Goal: Check status: Check status

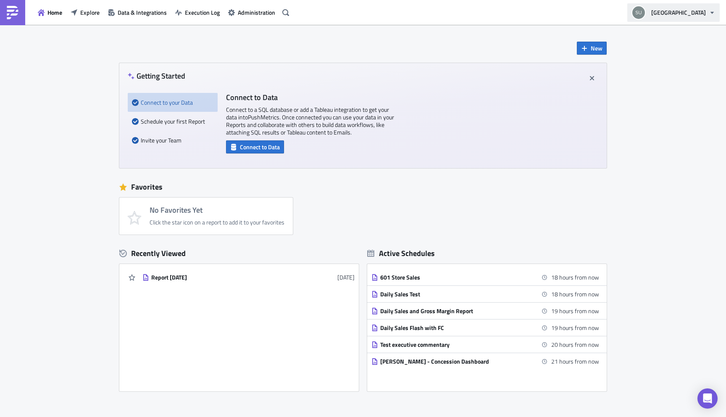
click at [713, 11] on icon "button" at bounding box center [712, 12] width 7 height 7
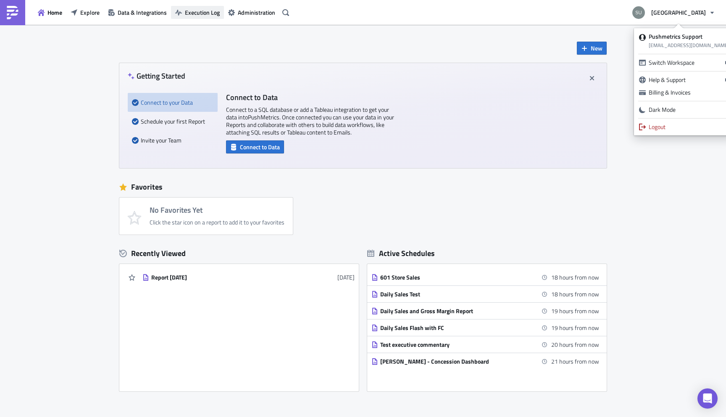
click at [201, 11] on span "Execution Log" at bounding box center [202, 12] width 35 height 9
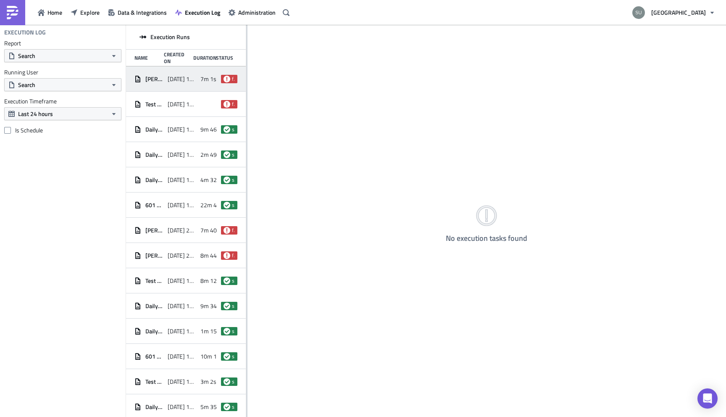
click at [196, 80] on div "[PERSON_NAME] - Concession Dashboard [DATE] 16:30 7m 1s failed" at bounding box center [186, 78] width 120 height 25
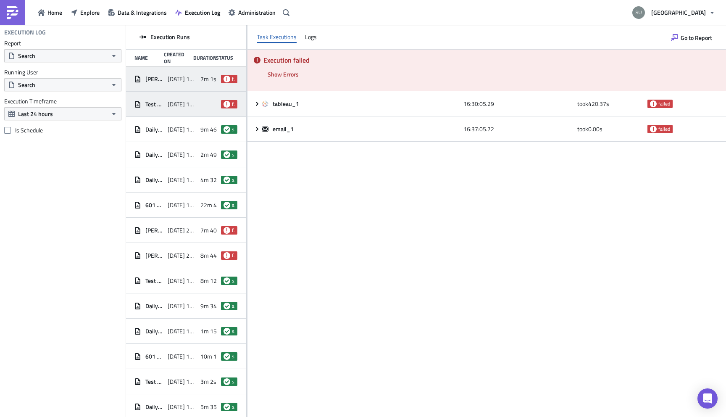
click at [171, 101] on span "[DATE] 16:00" at bounding box center [182, 104] width 29 height 8
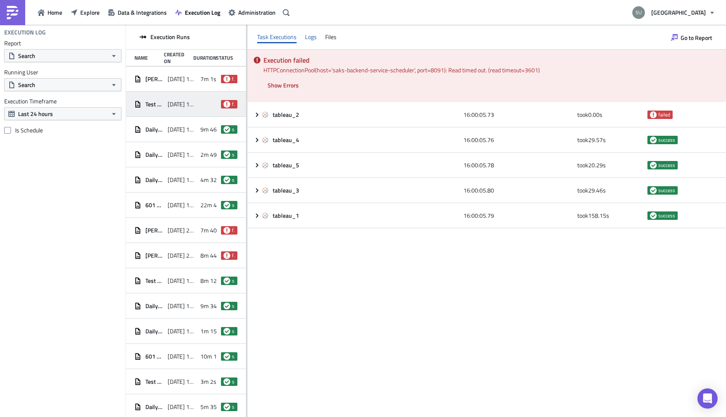
click at [306, 39] on div "Logs" at bounding box center [311, 37] width 12 height 13
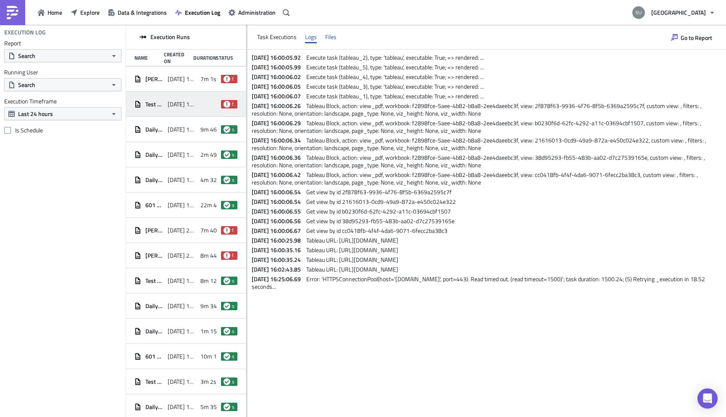
click at [331, 37] on div "Files" at bounding box center [330, 37] width 11 height 13
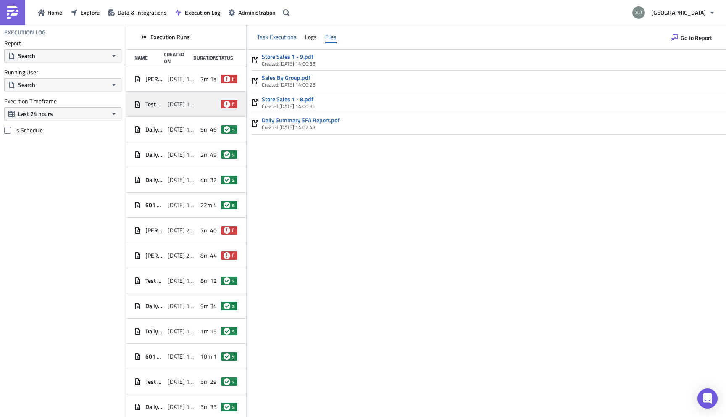
click at [264, 34] on div "Task Executions" at bounding box center [276, 37] width 39 height 13
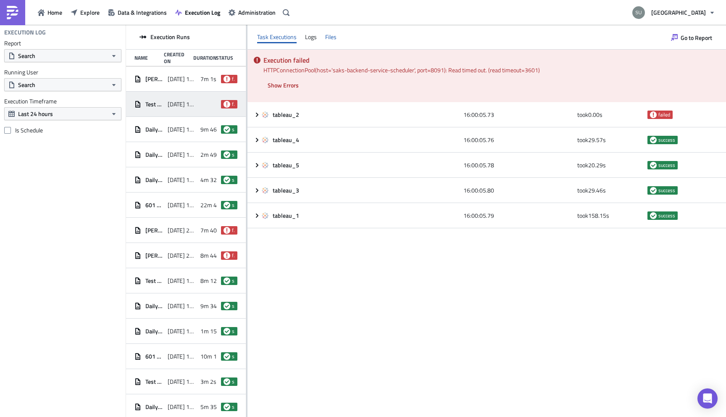
click at [332, 37] on div "Files" at bounding box center [330, 37] width 11 height 13
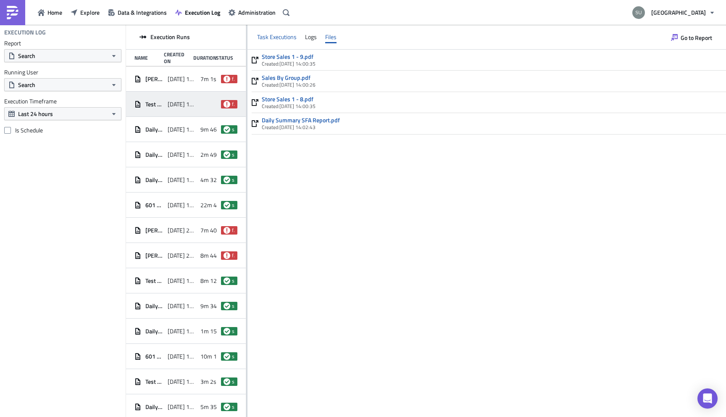
click at [268, 36] on div "Task Executions" at bounding box center [276, 37] width 39 height 13
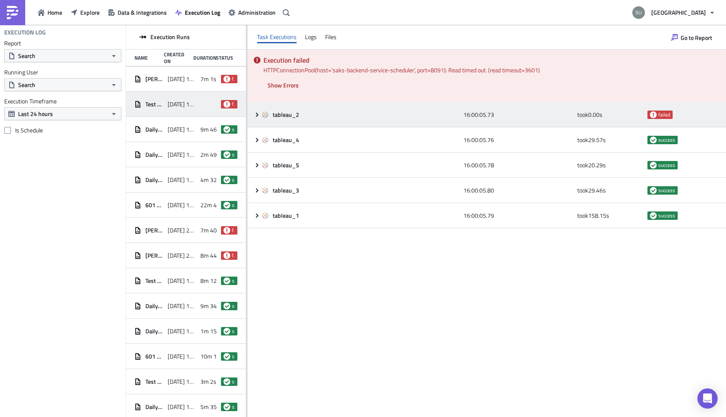
click at [258, 116] on icon at bounding box center [257, 114] width 7 height 7
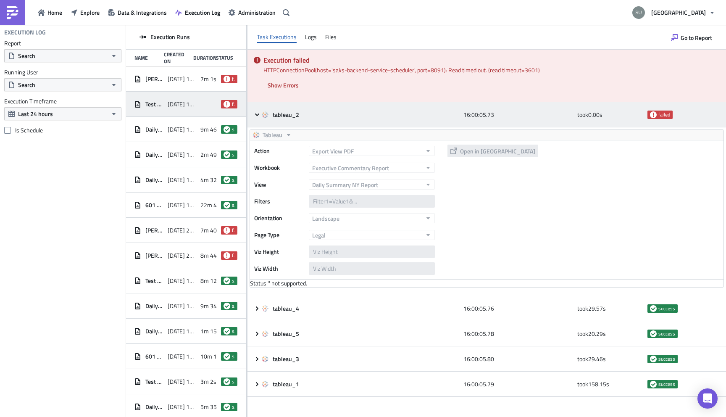
click at [257, 112] on icon at bounding box center [257, 114] width 7 height 7
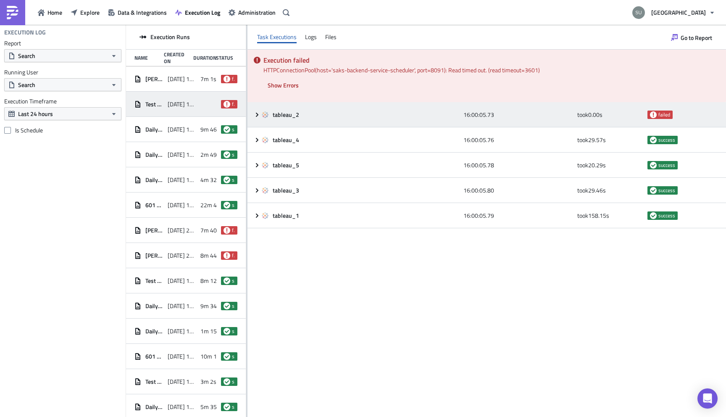
click at [257, 112] on icon at bounding box center [257, 114] width 7 height 7
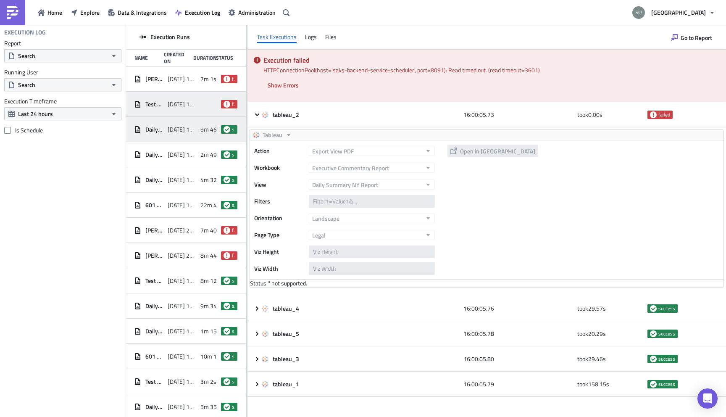
click at [166, 125] on div "Daily Sales Flash with FC [DATE] 15:16 9m 46s success" at bounding box center [186, 129] width 120 height 25
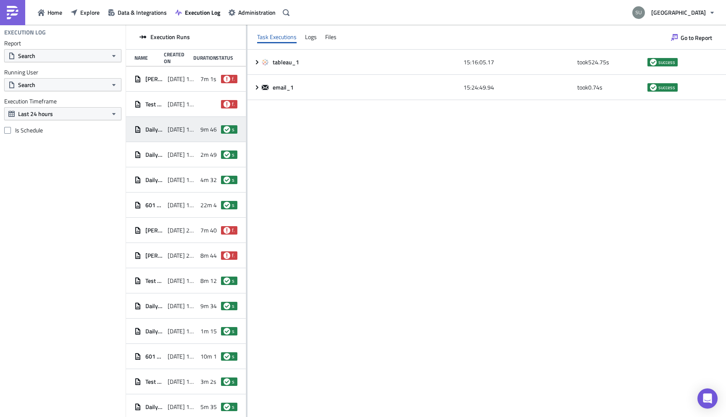
click at [332, 30] on div "Task Executions Logs Files" at bounding box center [486, 37] width 479 height 25
click at [333, 30] on div "Task Executions Logs Files" at bounding box center [486, 37] width 479 height 25
click at [334, 29] on div "Task Executions Logs Files" at bounding box center [486, 37] width 479 height 25
click at [334, 35] on div "Files" at bounding box center [330, 37] width 11 height 13
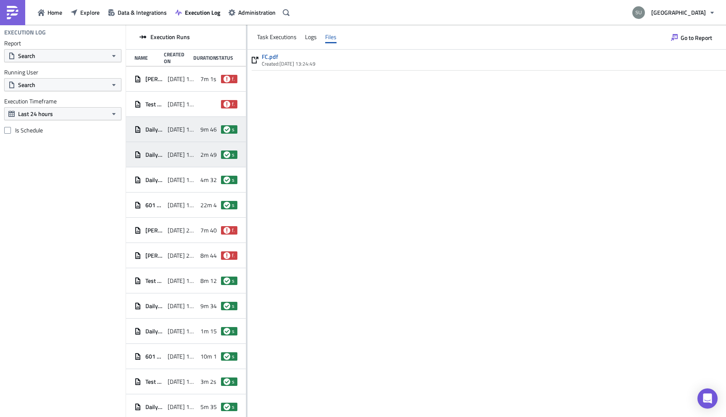
click at [182, 160] on div "[DATE] 14:30" at bounding box center [182, 154] width 29 height 15
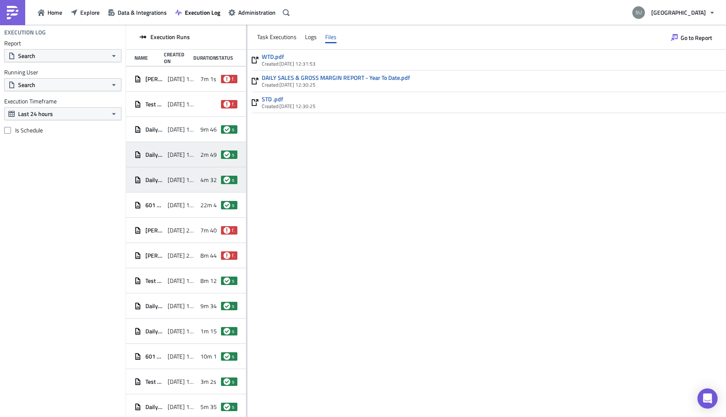
click at [191, 190] on div "Daily Sales Test [DATE] 14:00 4m 32s success" at bounding box center [186, 179] width 120 height 25
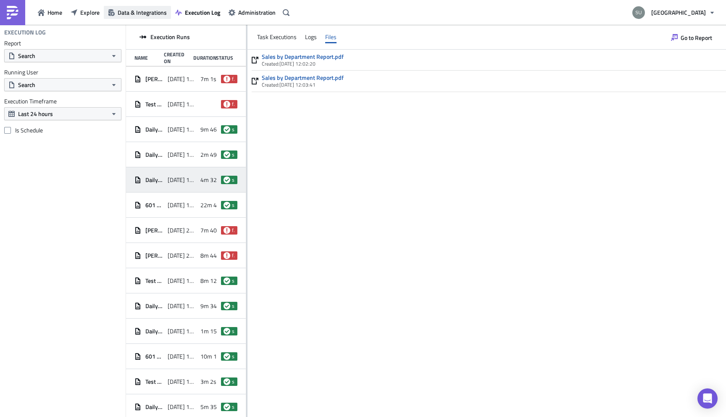
click at [132, 14] on span "Data & Integrations" at bounding box center [142, 12] width 49 height 9
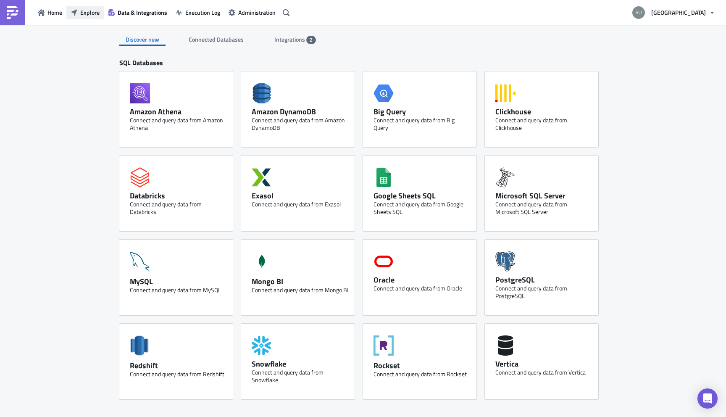
click at [92, 16] on span "Explore" at bounding box center [89, 12] width 19 height 9
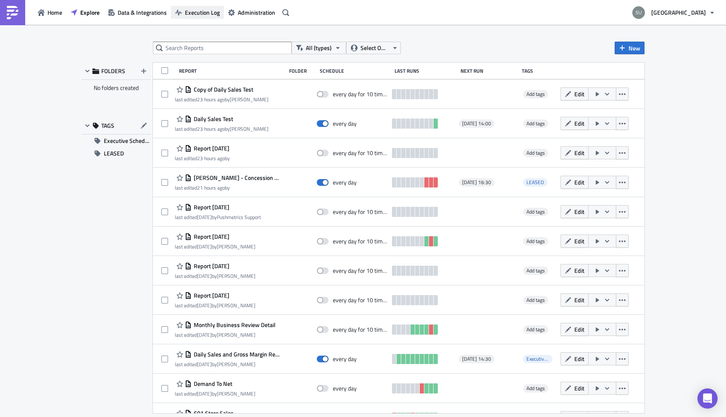
click at [202, 14] on span "Execution Log" at bounding box center [202, 12] width 35 height 9
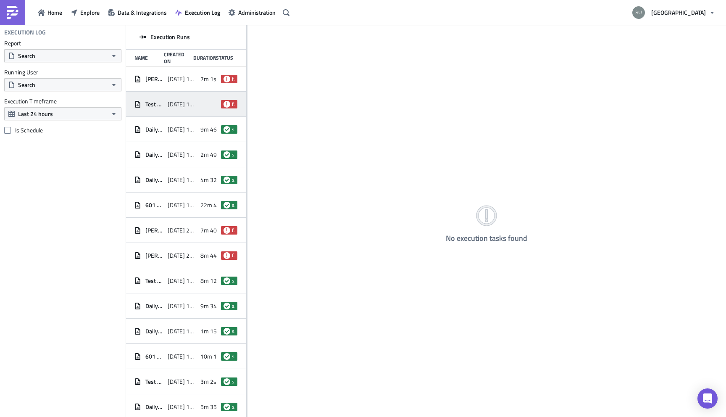
click at [198, 100] on div "Test executive commentary [DATE] 16:00 failed" at bounding box center [186, 104] width 120 height 25
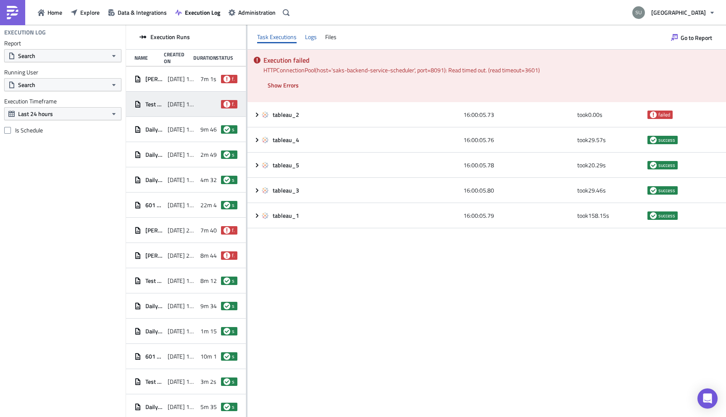
click at [313, 37] on div "Logs" at bounding box center [311, 37] width 12 height 13
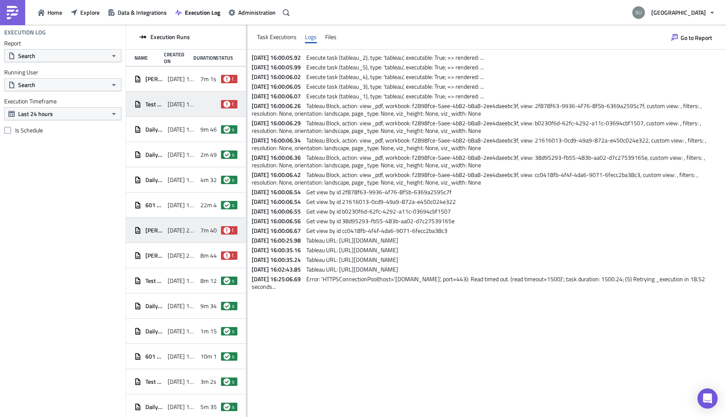
click at [203, 232] on span "7m 40s" at bounding box center [209, 230] width 19 height 8
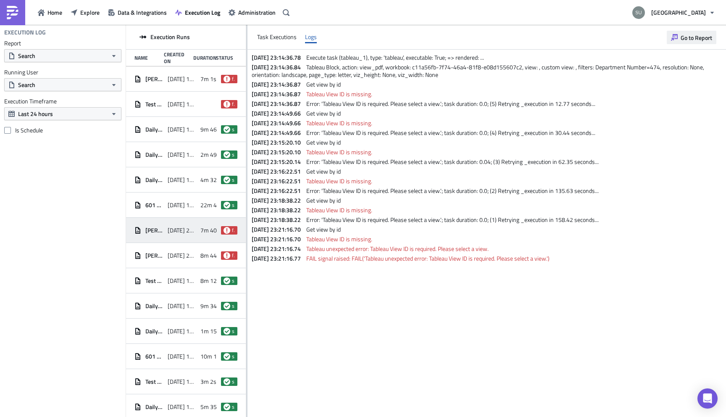
click at [698, 38] on span "Go to Report" at bounding box center [697, 37] width 32 height 9
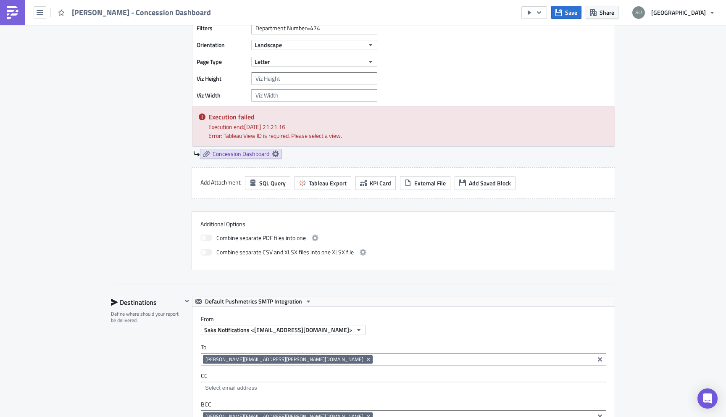
scroll to position [432, 0]
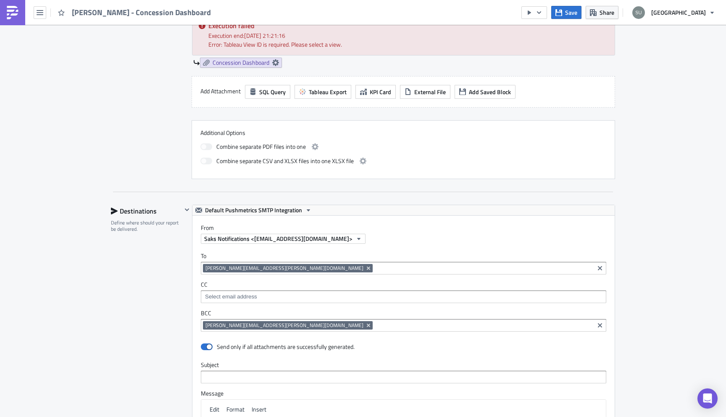
click at [9, 13] on img at bounding box center [12, 12] width 13 height 13
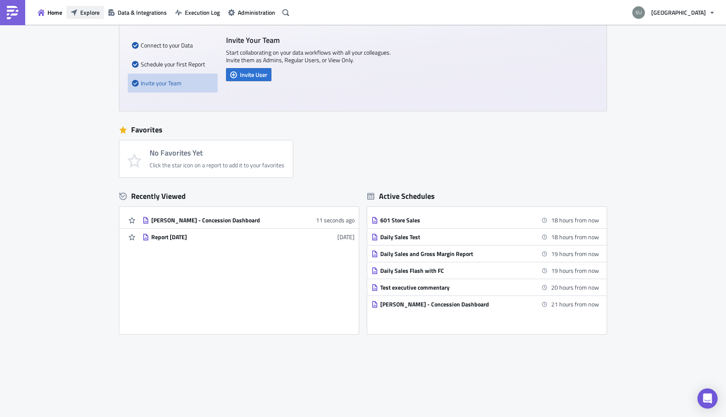
click at [89, 14] on span "Explore" at bounding box center [89, 12] width 19 height 9
